Goal: Task Accomplishment & Management: Manage account settings

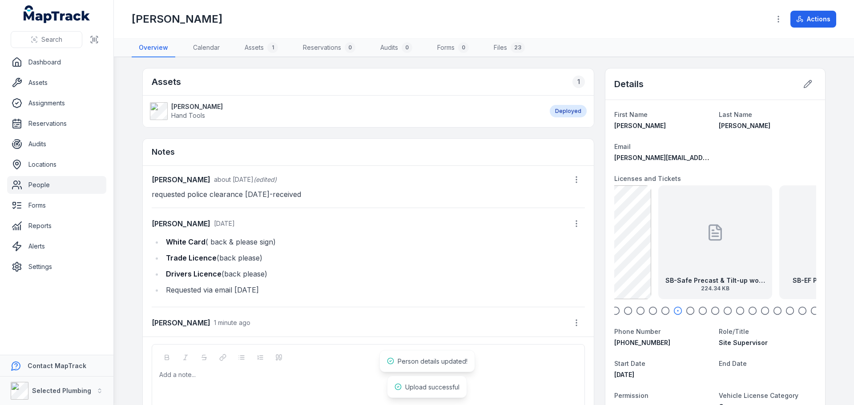
scroll to position [84, 0]
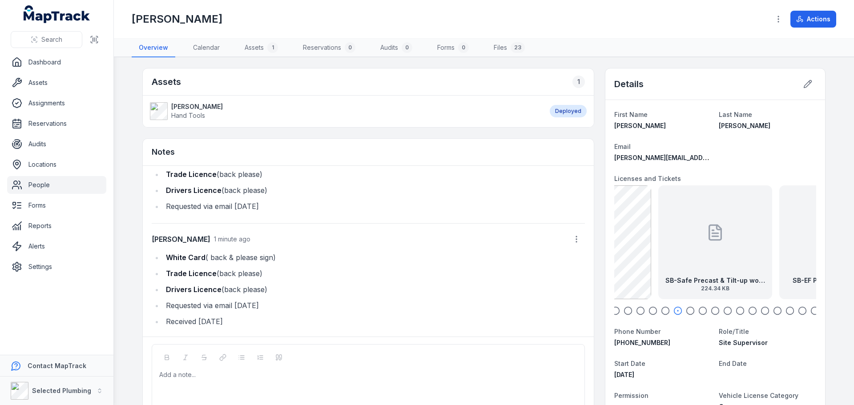
click at [664, 310] on icon "button" at bounding box center [665, 310] width 9 height 9
click at [653, 310] on icon "button" at bounding box center [653, 310] width 9 height 9
click at [639, 310] on icon "button" at bounding box center [640, 310] width 9 height 9
click at [625, 312] on icon "button" at bounding box center [628, 310] width 9 height 9
click at [613, 312] on icon "button" at bounding box center [615, 310] width 9 height 9
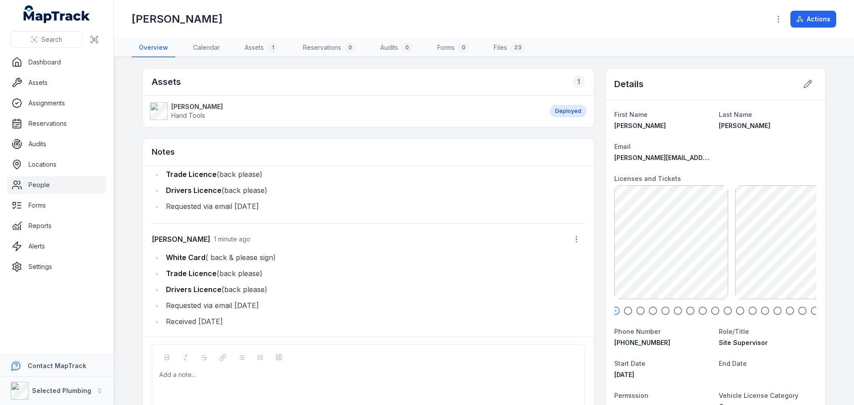
click at [627, 312] on icon "button" at bounding box center [628, 310] width 9 height 9
click at [638, 312] on icon "button" at bounding box center [640, 310] width 9 height 9
click at [649, 311] on icon "button" at bounding box center [653, 310] width 9 height 9
click at [638, 311] on icon "button" at bounding box center [640, 310] width 9 height 9
click at [626, 311] on icon "button" at bounding box center [628, 310] width 9 height 9
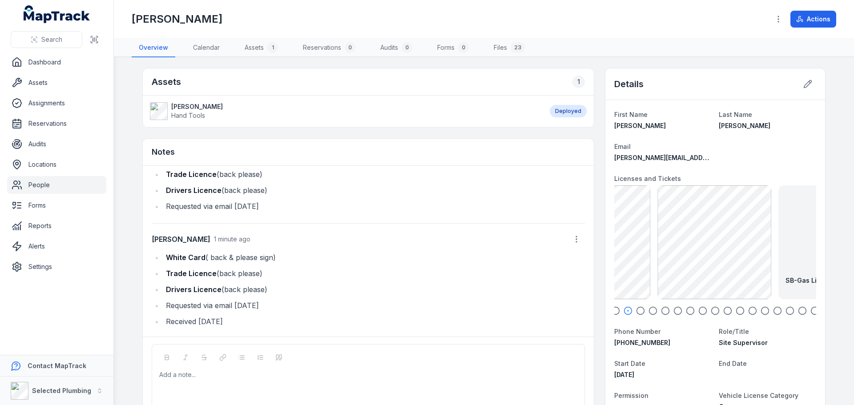
click at [617, 312] on icon "button" at bounding box center [615, 310] width 9 height 9
click at [625, 312] on icon "button" at bounding box center [628, 310] width 9 height 9
click at [638, 310] on icon "button" at bounding box center [640, 310] width 9 height 9
click at [649, 310] on icon "button" at bounding box center [653, 310] width 9 height 9
click at [799, 312] on icon "button" at bounding box center [802, 310] width 9 height 9
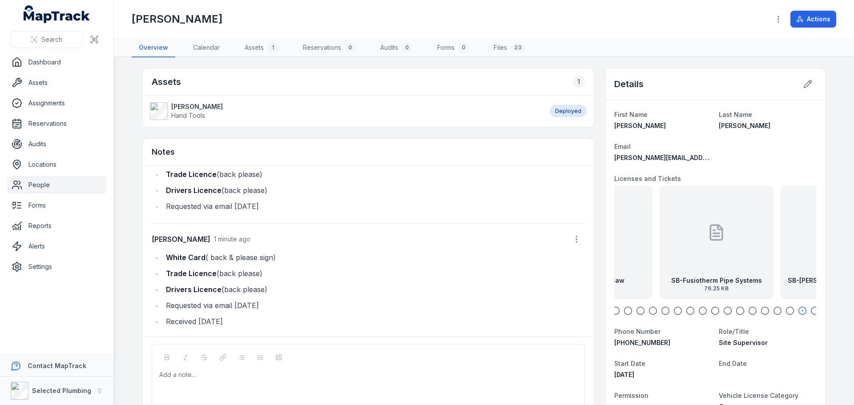
click at [811, 312] on icon "button" at bounding box center [814, 310] width 9 height 9
click at [739, 311] on icon "button" at bounding box center [740, 310] width 9 height 9
click at [750, 311] on icon "button" at bounding box center [752, 310] width 9 height 9
click at [775, 313] on icon "button" at bounding box center [777, 310] width 9 height 9
click at [761, 312] on icon "button" at bounding box center [765, 310] width 9 height 9
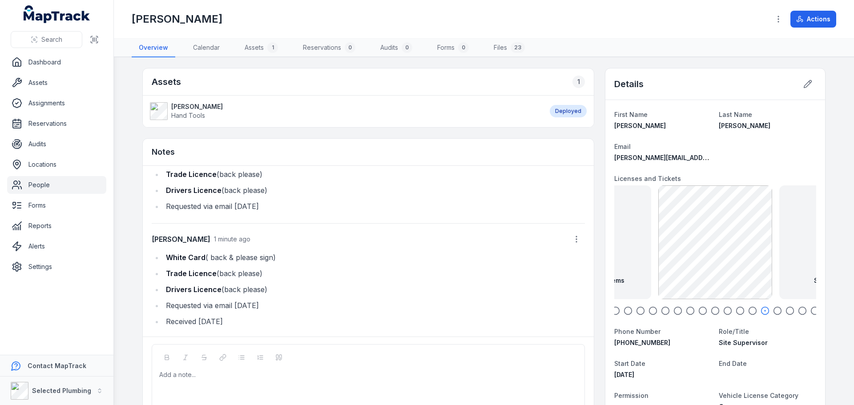
click at [754, 312] on icon "button" at bounding box center [752, 310] width 9 height 9
click at [737, 311] on icon "button" at bounding box center [740, 310] width 9 height 9
click at [617, 313] on div at bounding box center [715, 310] width 202 height 9
click at [612, 310] on icon "button" at bounding box center [615, 310] width 9 height 9
click at [806, 84] on icon at bounding box center [808, 85] width 8 height 8
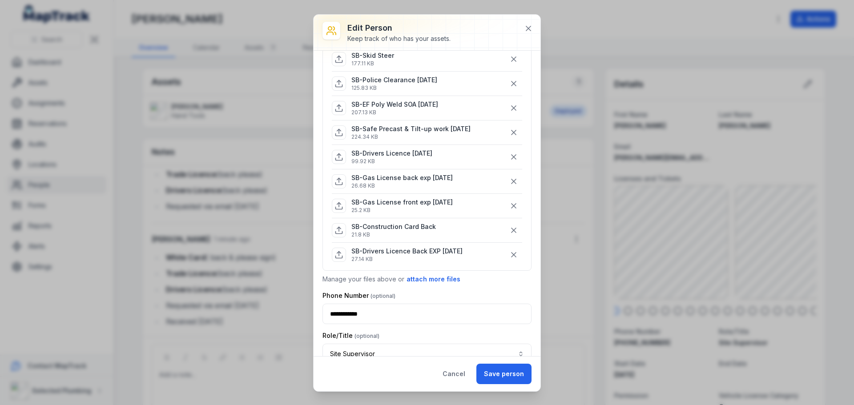
scroll to position [400, 0]
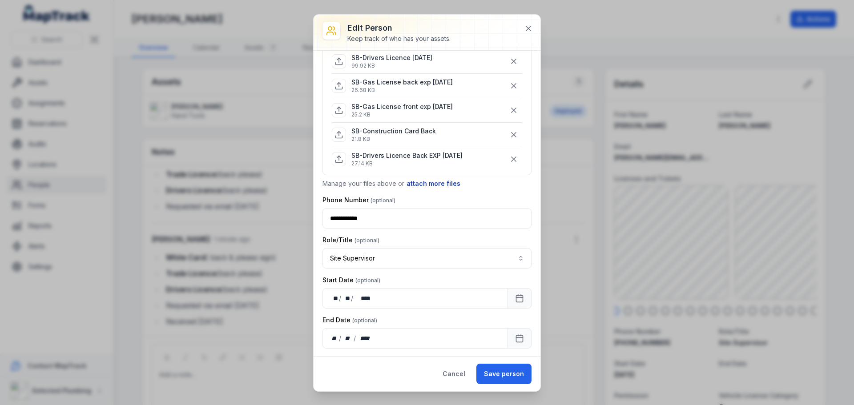
click at [435, 188] on button "attach more files" at bounding box center [433, 184] width 55 height 10
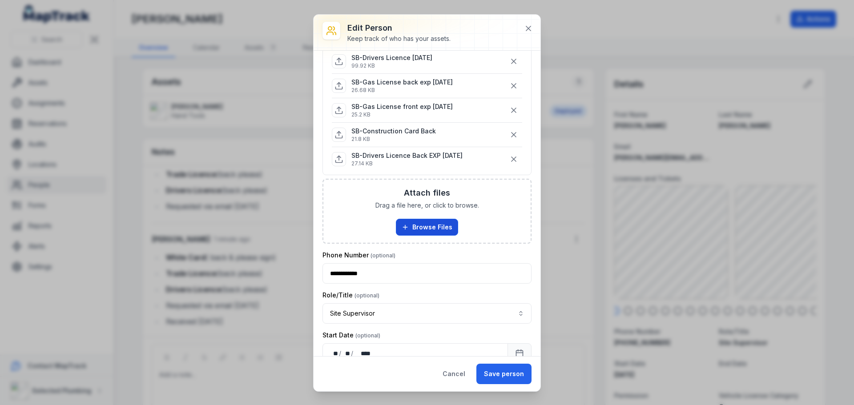
click at [431, 224] on button "Browse Files" at bounding box center [427, 227] width 62 height 17
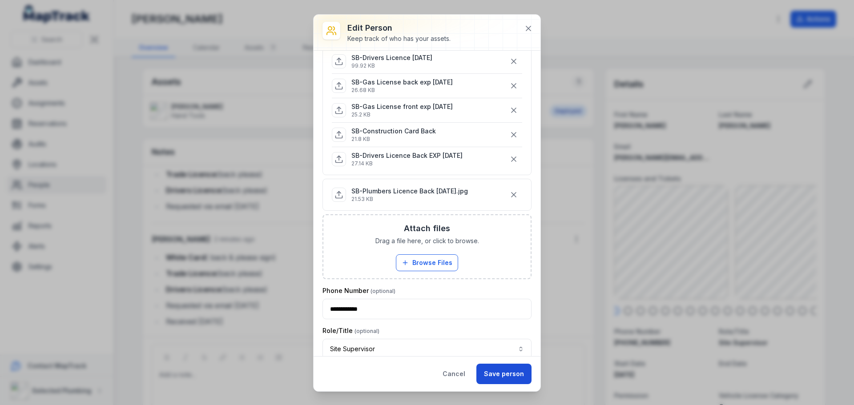
click at [515, 373] on button "Save person" at bounding box center [503, 374] width 55 height 20
